Goal: Navigation & Orientation: Find specific page/section

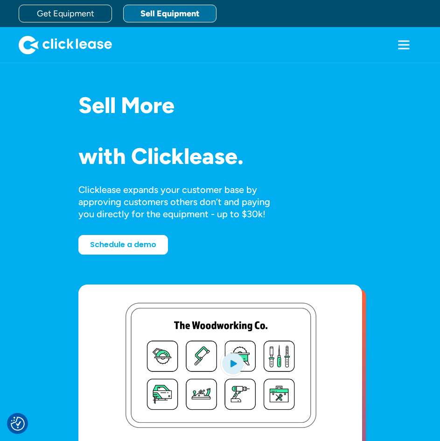
drag, startPoint x: 0, startPoint y: 0, endPoint x: 177, endPoint y: 18, distance: 178.3
click at [177, 18] on link "Sell Equipment" at bounding box center [169, 14] width 93 height 18
click at [198, 17] on link "Sell Equipment" at bounding box center [169, 14] width 93 height 18
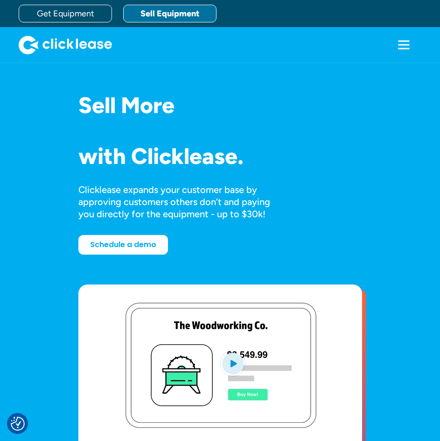
click at [190, 13] on link "Sell Equipment" at bounding box center [169, 14] width 93 height 18
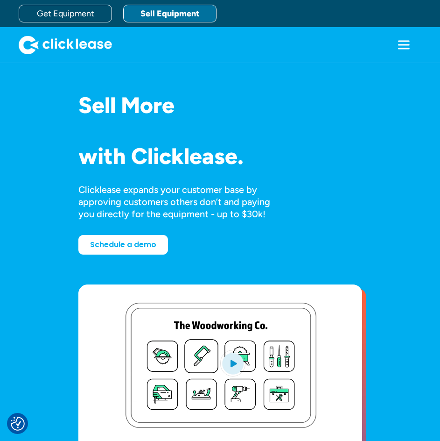
click at [411, 44] on icon "menu" at bounding box center [404, 44] width 19 height 19
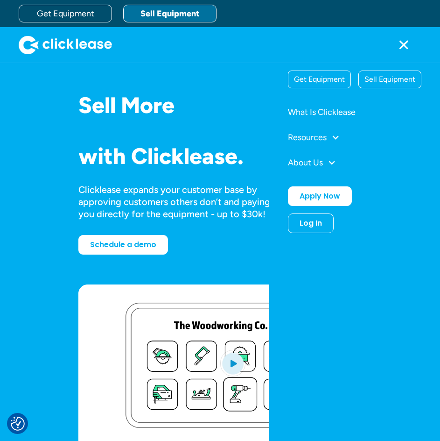
click at [322, 223] on div "Log In" at bounding box center [311, 223] width 22 height 9
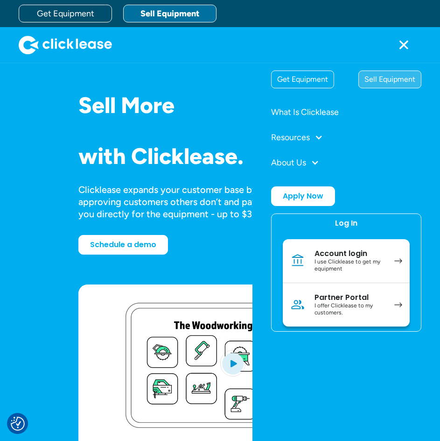
click at [391, 84] on div "Sell Equipment" at bounding box center [390, 79] width 62 height 17
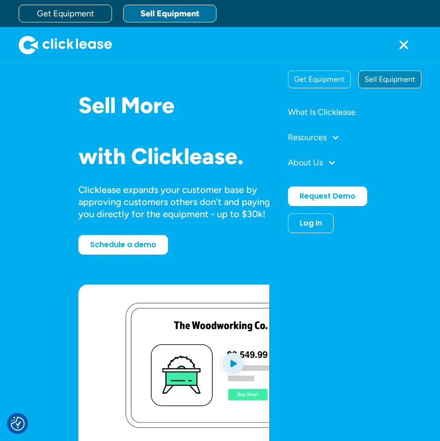
click at [325, 222] on div "Log In Account login I use Clicklease to get my equipment Partner Portal I offe…" at bounding box center [311, 223] width 46 height 20
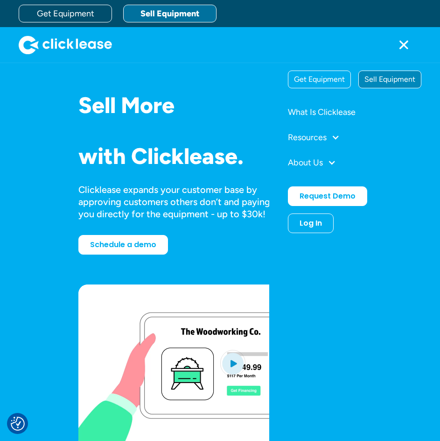
click at [319, 224] on div "Log In" at bounding box center [311, 223] width 22 height 9
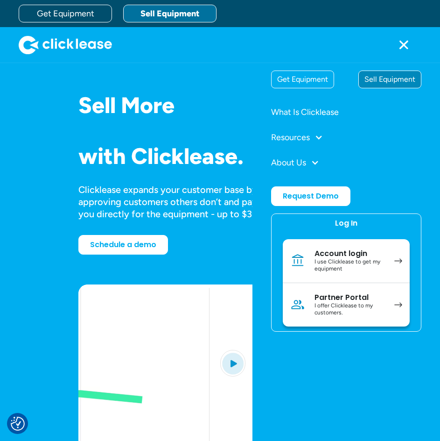
click at [346, 313] on div "I offer Clicklease to my customers." at bounding box center [350, 309] width 71 height 14
